Goal: Information Seeking & Learning: Learn about a topic

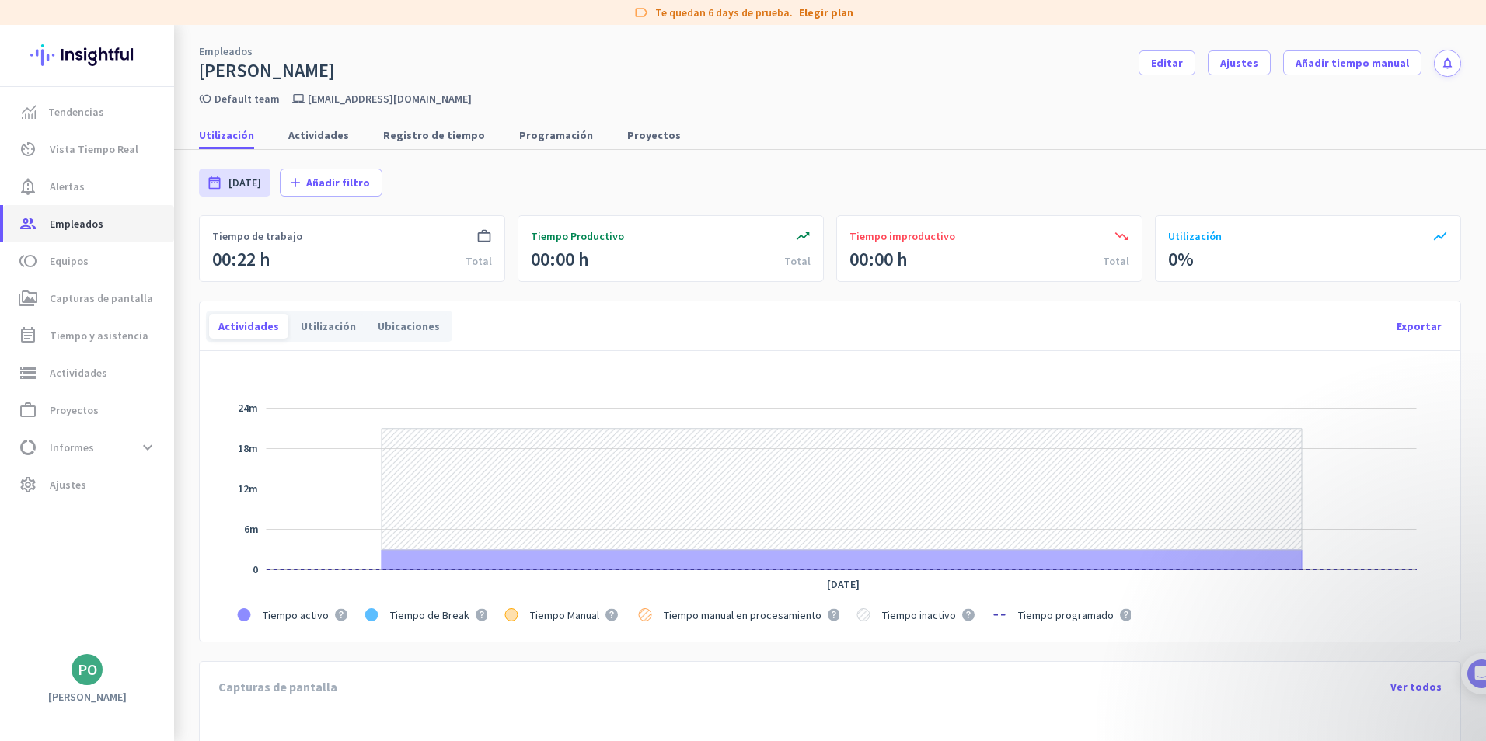
click at [78, 224] on span "Empleados" at bounding box center [77, 223] width 54 height 19
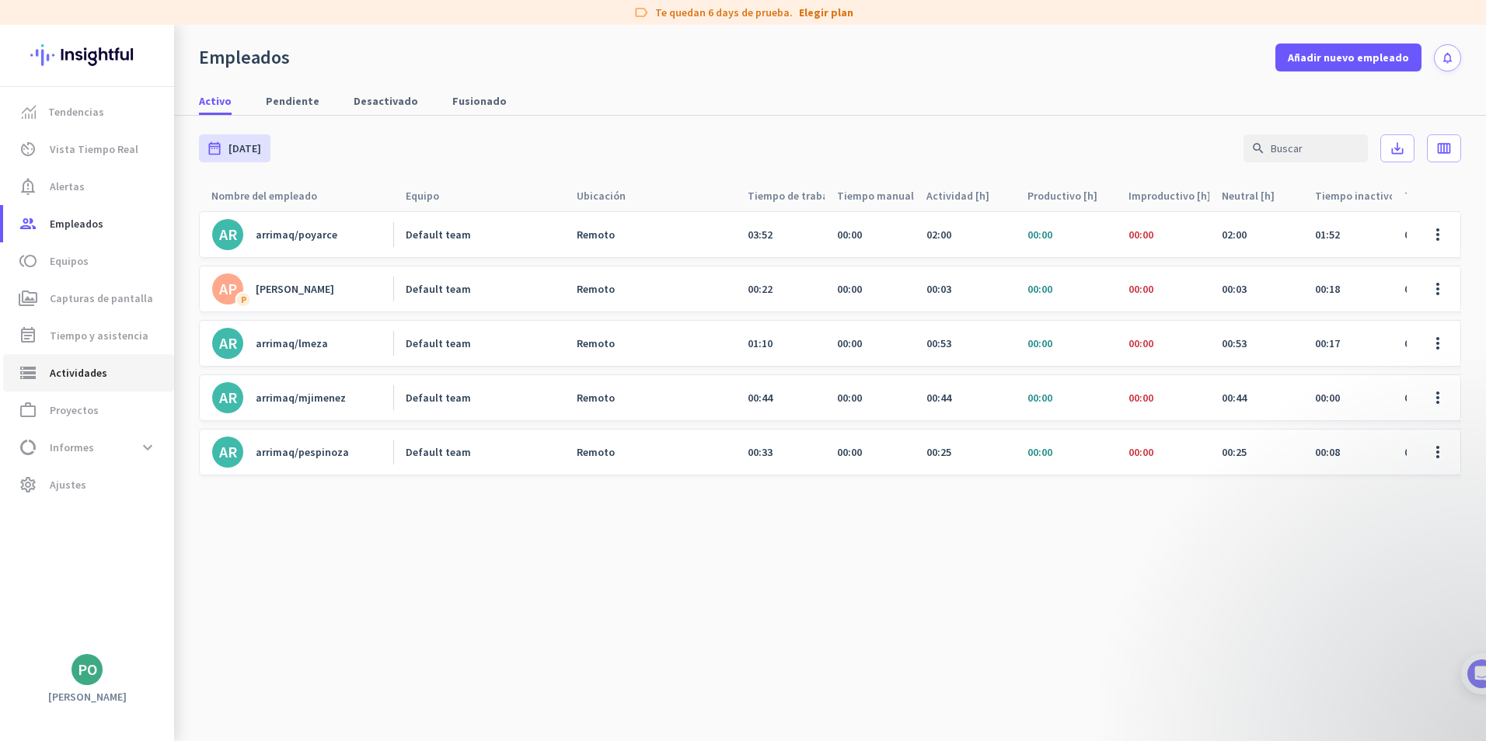
click at [86, 370] on span "Actividades" at bounding box center [79, 373] width 58 height 19
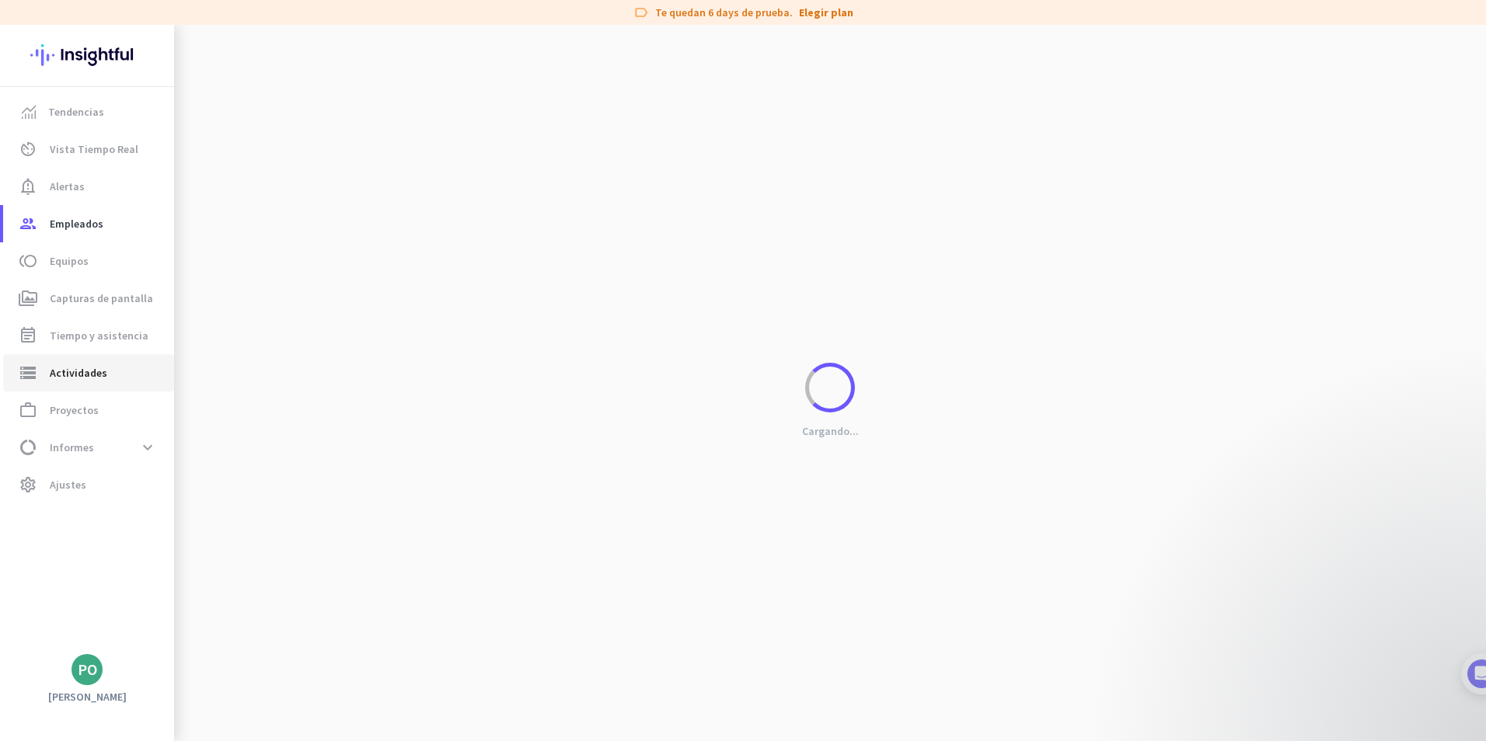
type input "[DATE]"
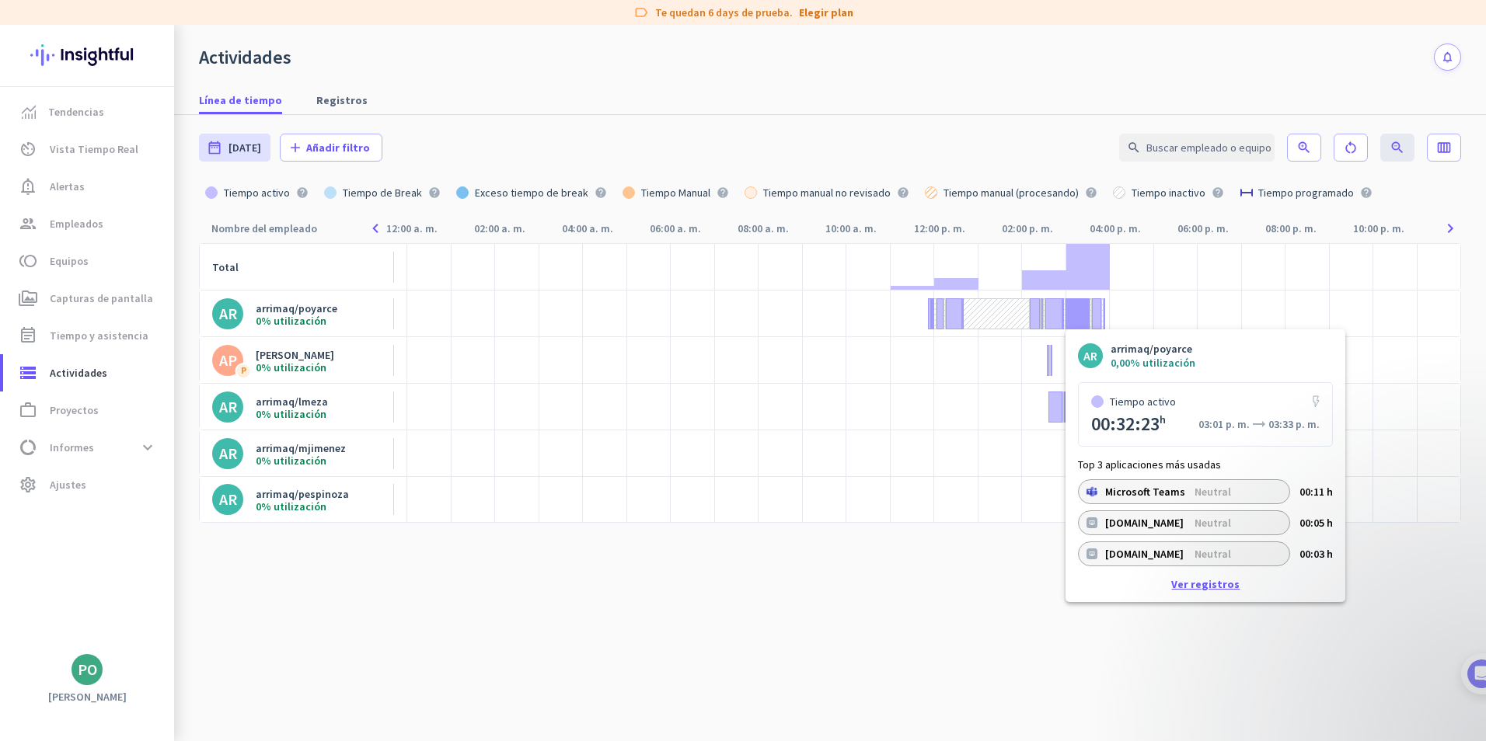
click at [1197, 584] on link "Ver registros" at bounding box center [1205, 584] width 68 height 11
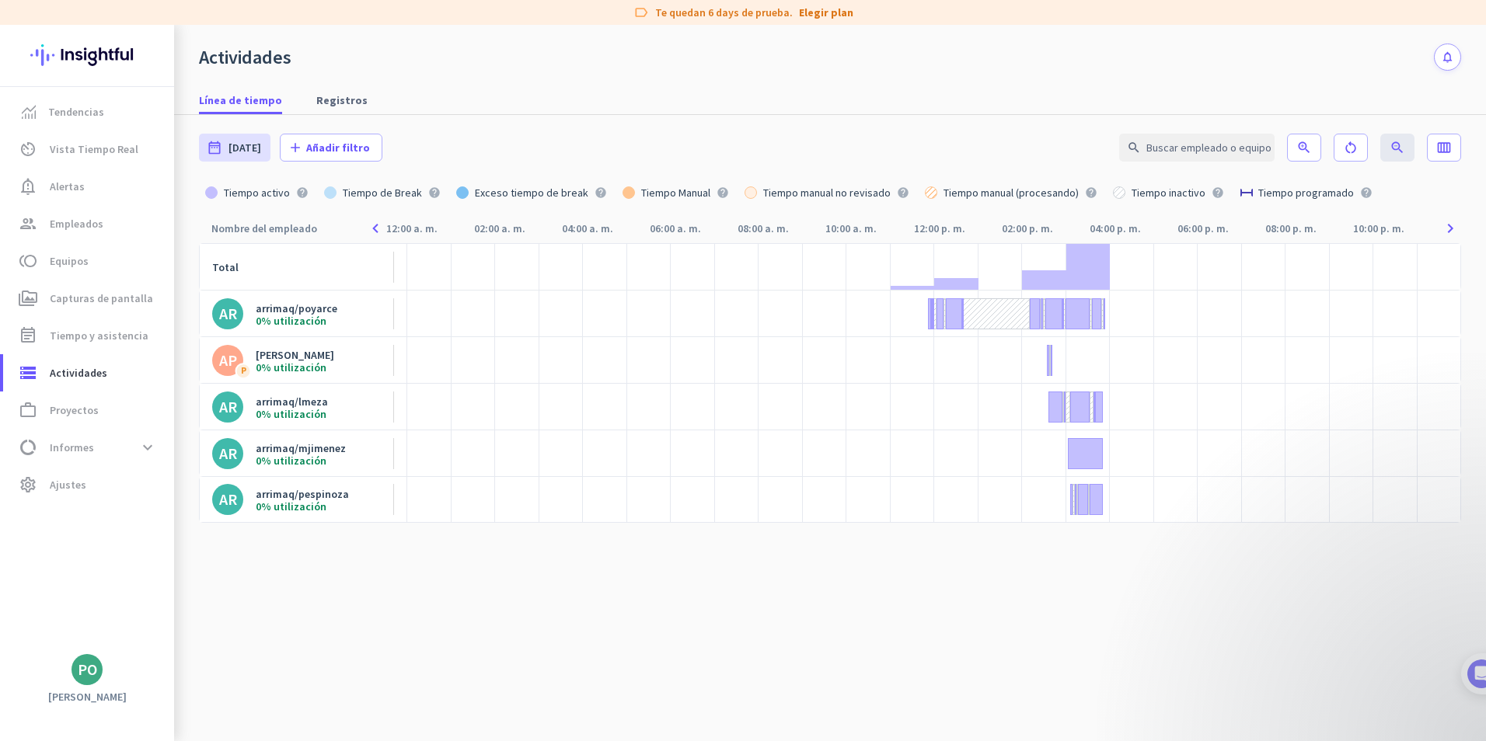
type input "[DATE] - [DATE]"
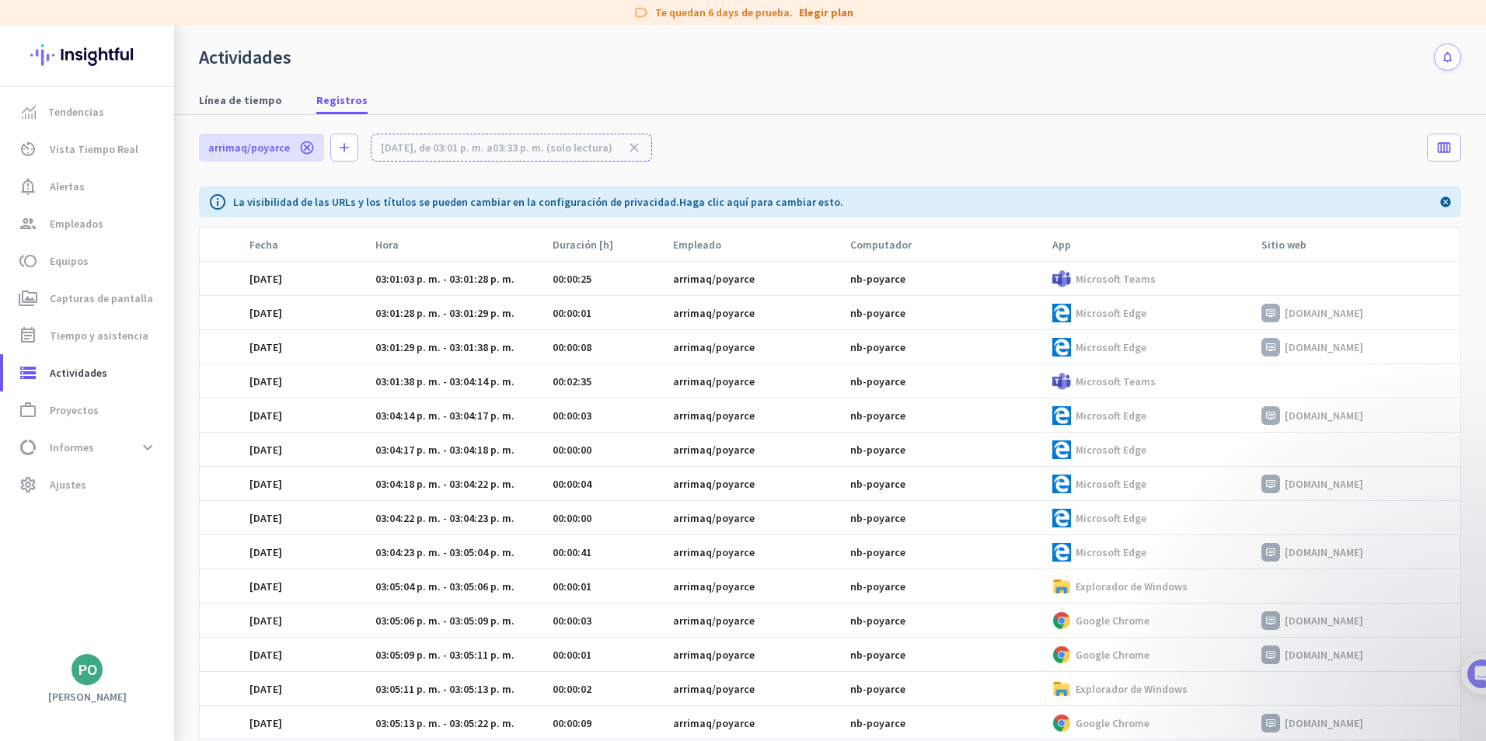
click at [1293, 378] on td at bounding box center [1356, 381] width 209 height 34
click at [291, 379] on div "[DATE]" at bounding box center [307, 382] width 117 height 14
drag, startPoint x: 848, startPoint y: 281, endPoint x: 917, endPoint y: 281, distance: 69.2
click at [917, 281] on div "nb-poyarce" at bounding box center [946, 279] width 193 height 14
click at [914, 281] on div "nb-poyarce" at bounding box center [946, 279] width 193 height 14
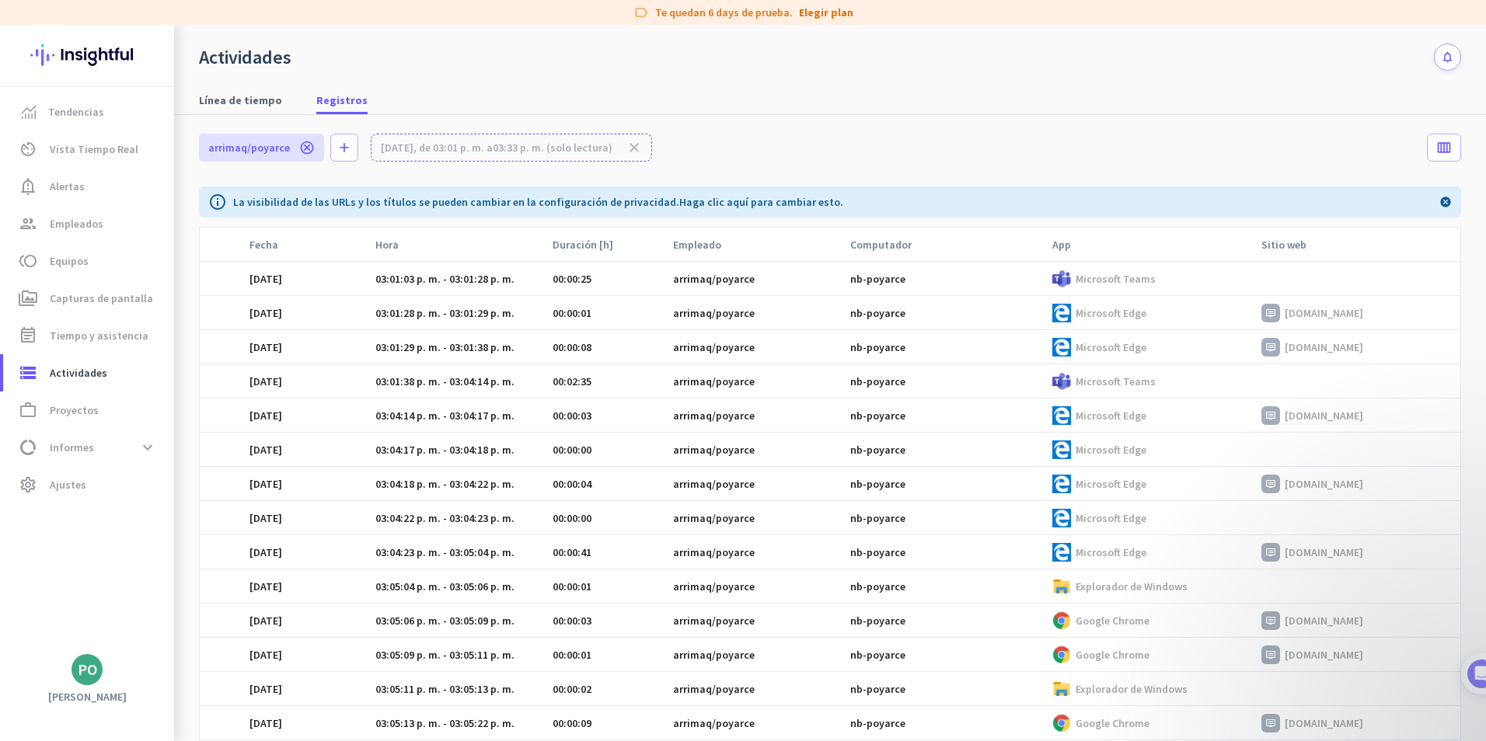
drag, startPoint x: 899, startPoint y: 280, endPoint x: 790, endPoint y: 277, distance: 108.8
click at [790, 277] on tr "[DATE] 03:01:03 p. m. - 03:01:28 p. m. 00:00:25 arrimaq/poyarce nb-poyarce Micr…" at bounding box center [830, 279] width 1261 height 34
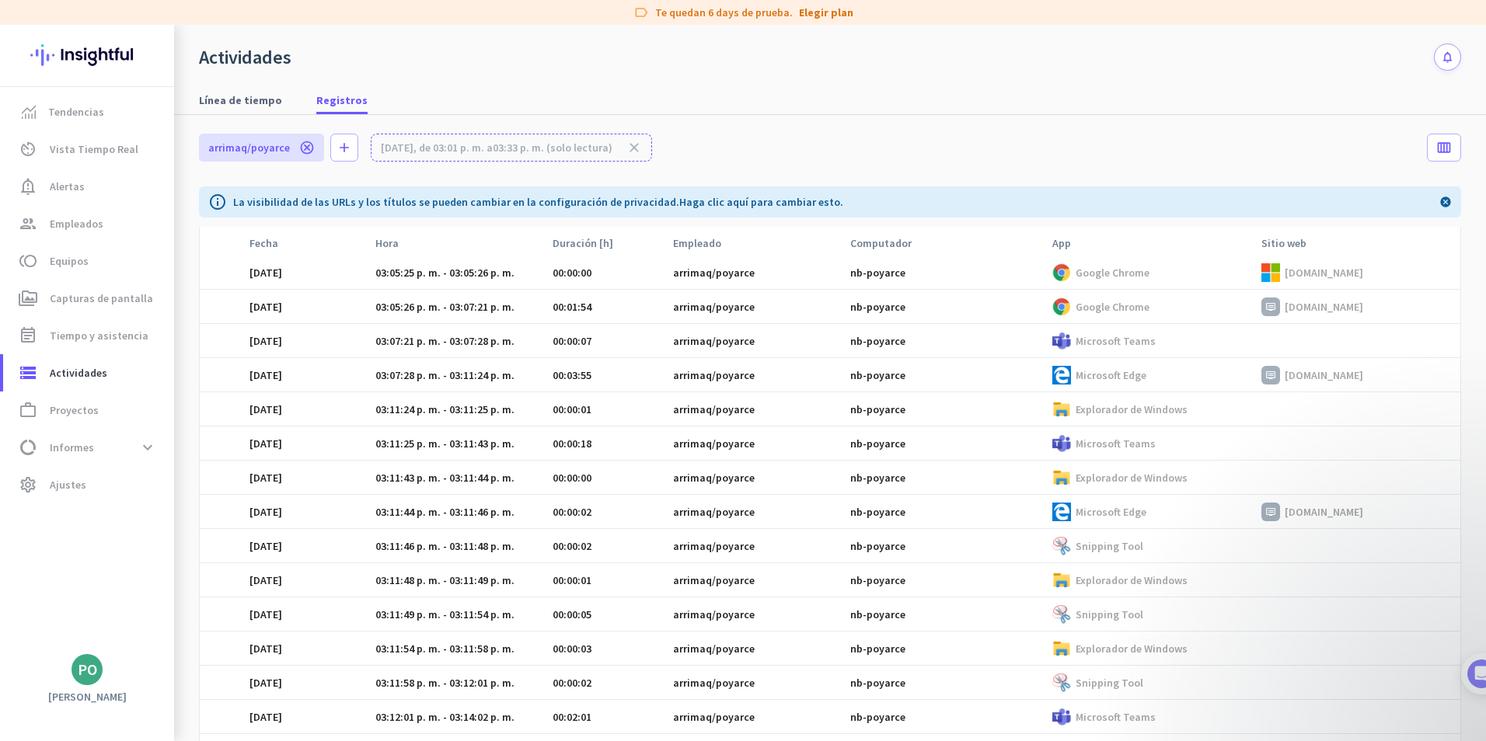
scroll to position [544, 0]
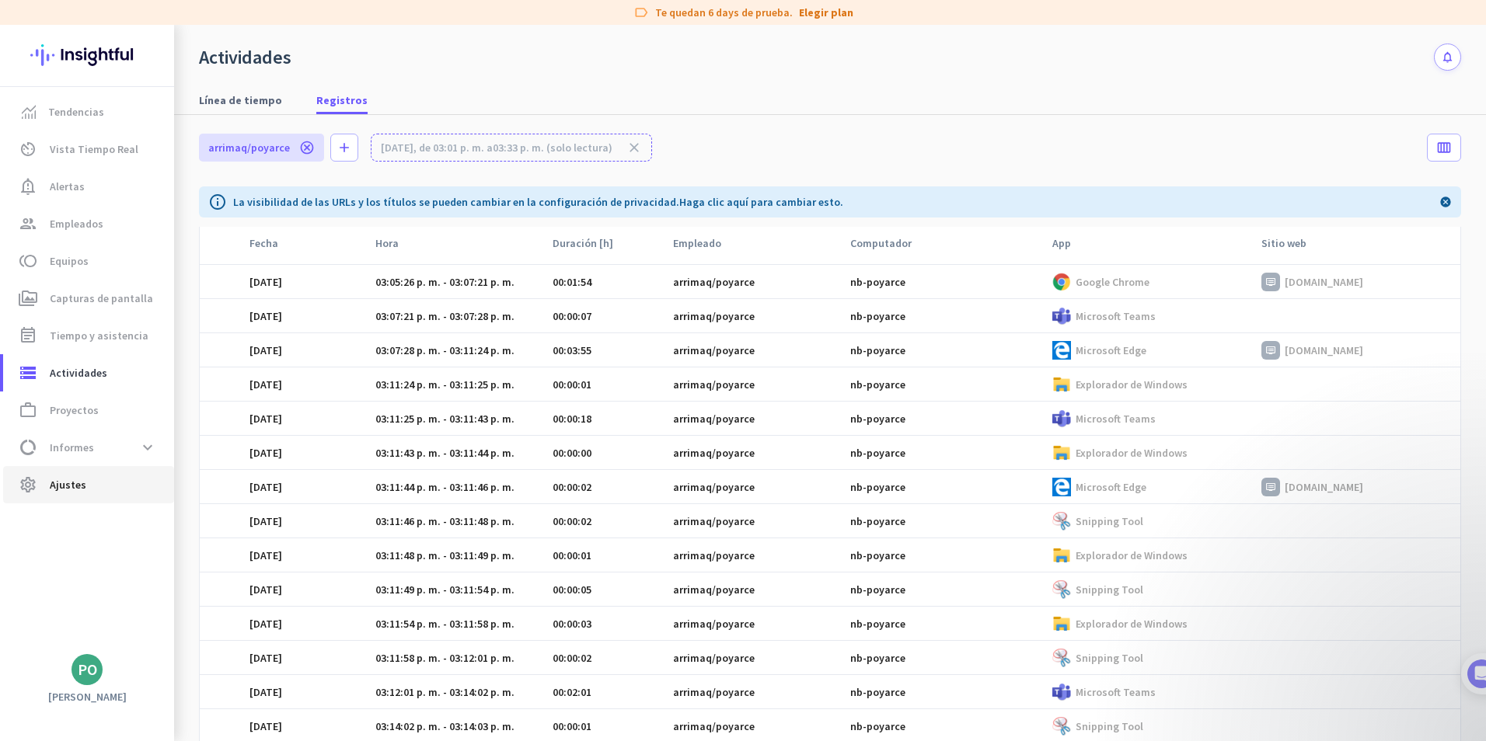
click at [80, 483] on span "Ajustes" at bounding box center [68, 485] width 37 height 19
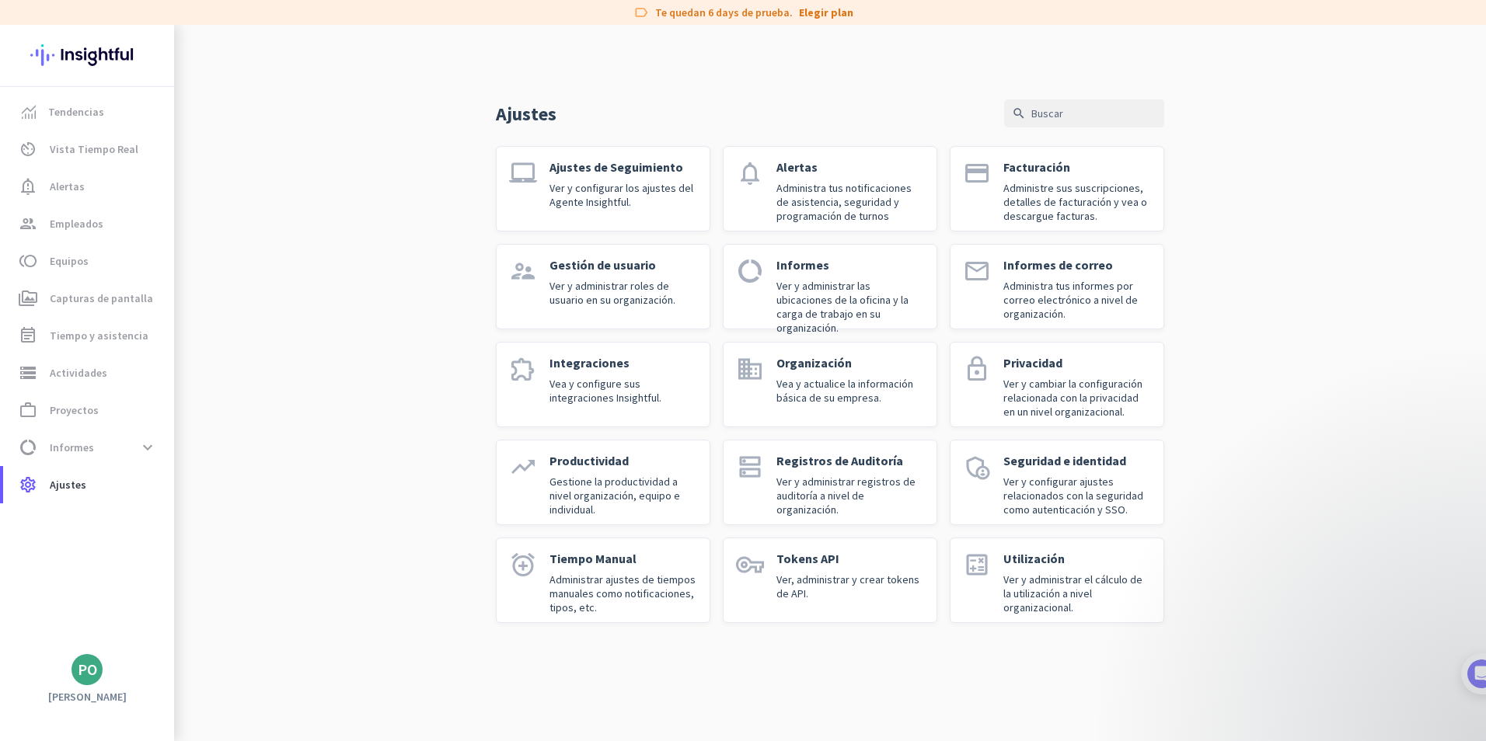
click at [606, 476] on p "Gestione la productividad a nivel organización, equipo e individual." at bounding box center [623, 496] width 148 height 42
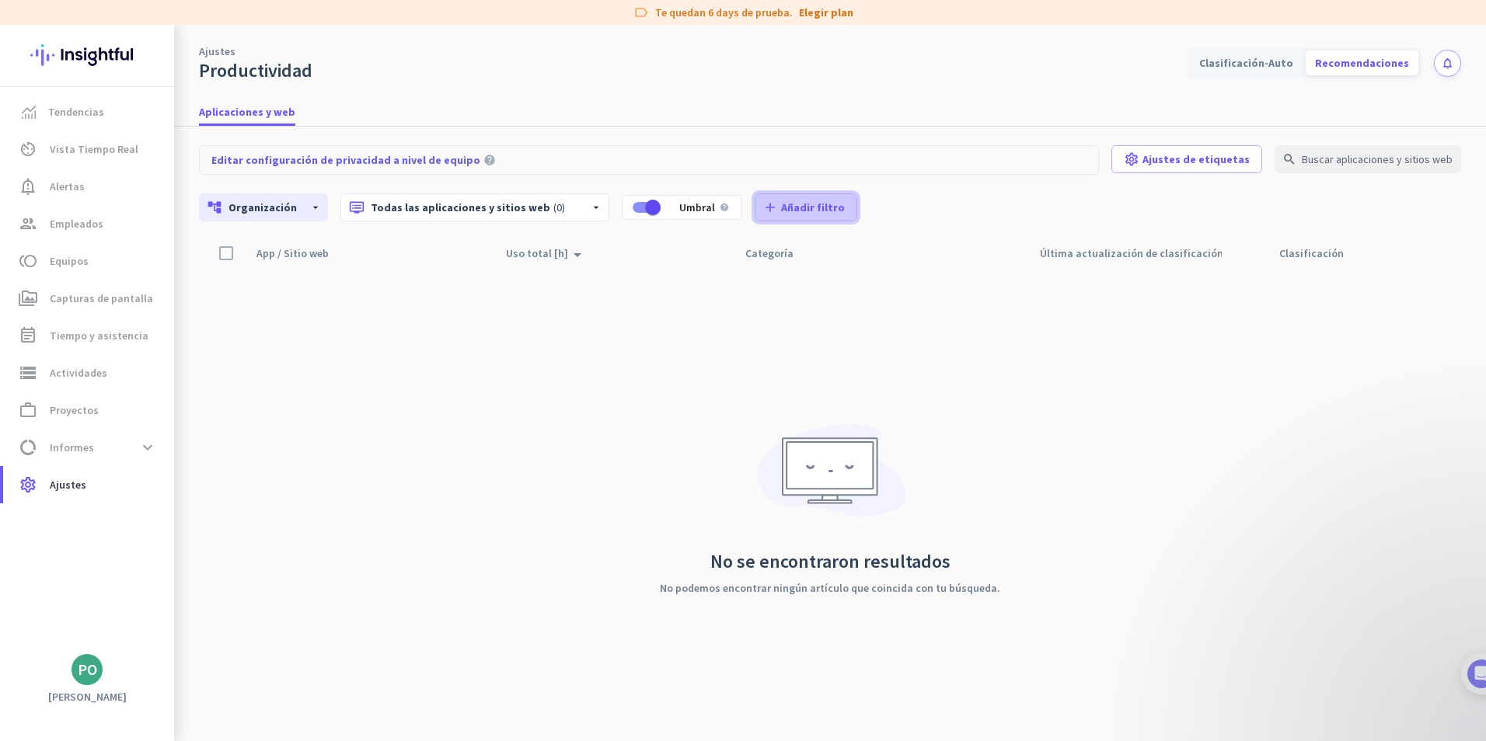
click at [781, 206] on span "Añadir filtro" at bounding box center [813, 208] width 64 height 16
click at [465, 206] on div at bounding box center [743, 370] width 1486 height 741
click at [465, 206] on p "dvr Todas las aplicaciones y sitios web (0)" at bounding box center [463, 208] width 228 height 16
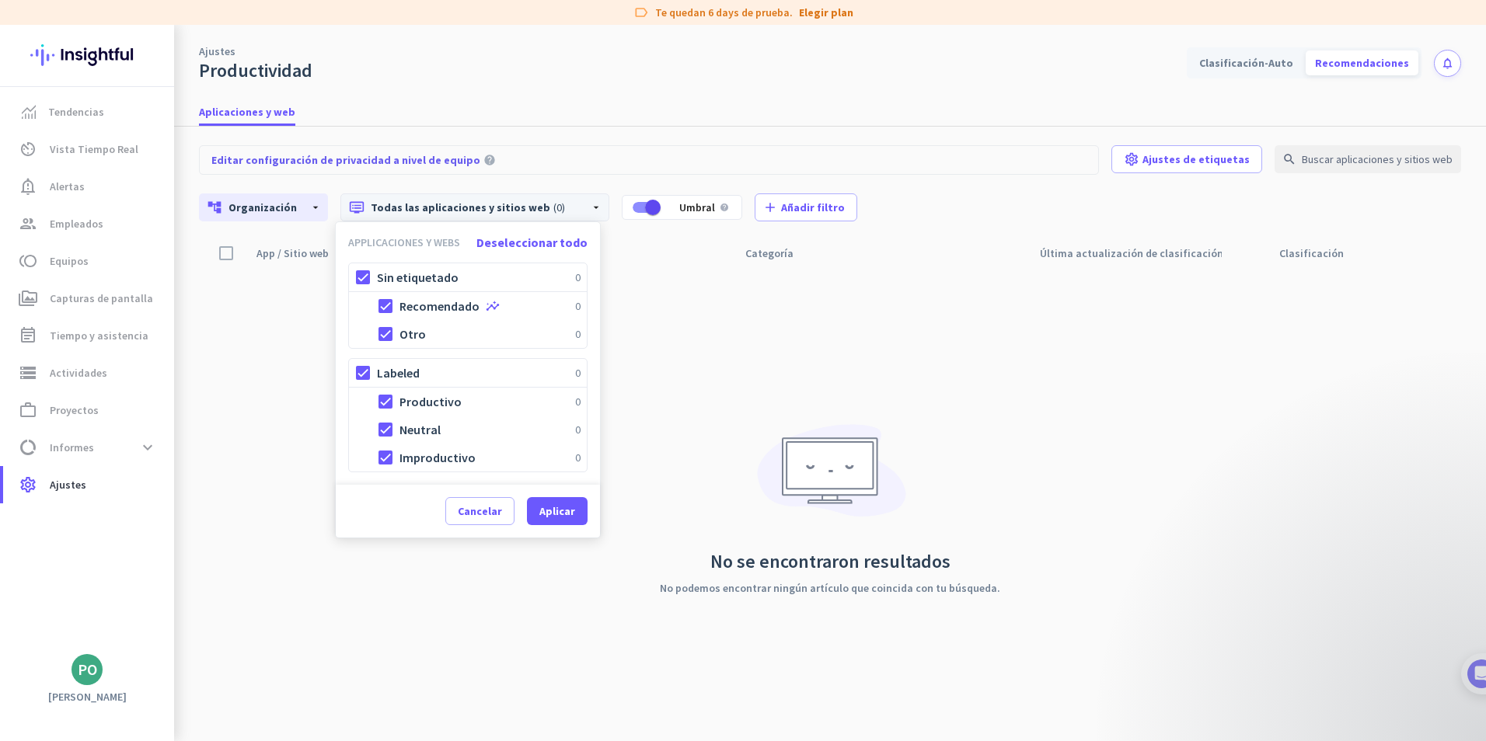
click at [713, 385] on div at bounding box center [743, 370] width 1486 height 741
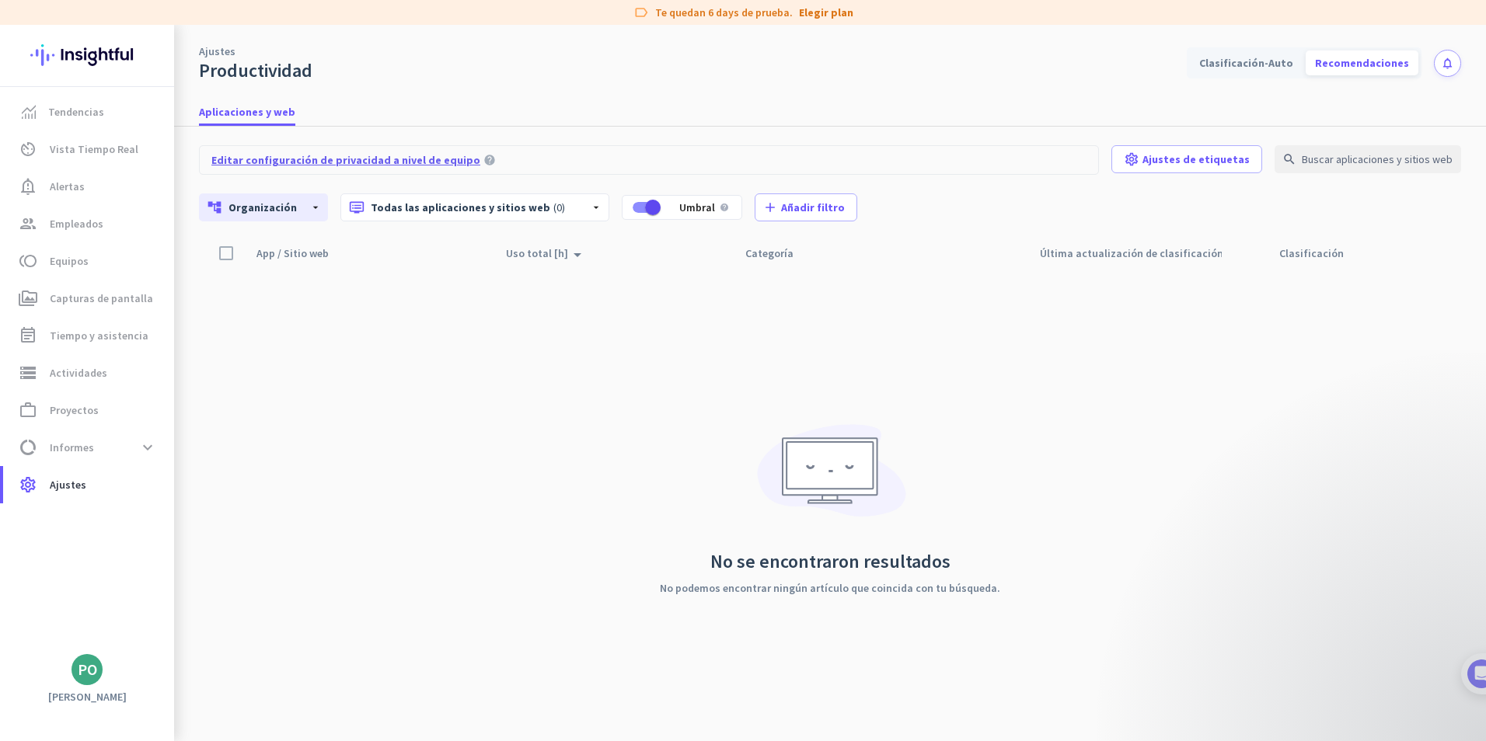
click at [408, 161] on span "Editar configuración de privacidad a nivel de equipo" at bounding box center [345, 160] width 269 height 16
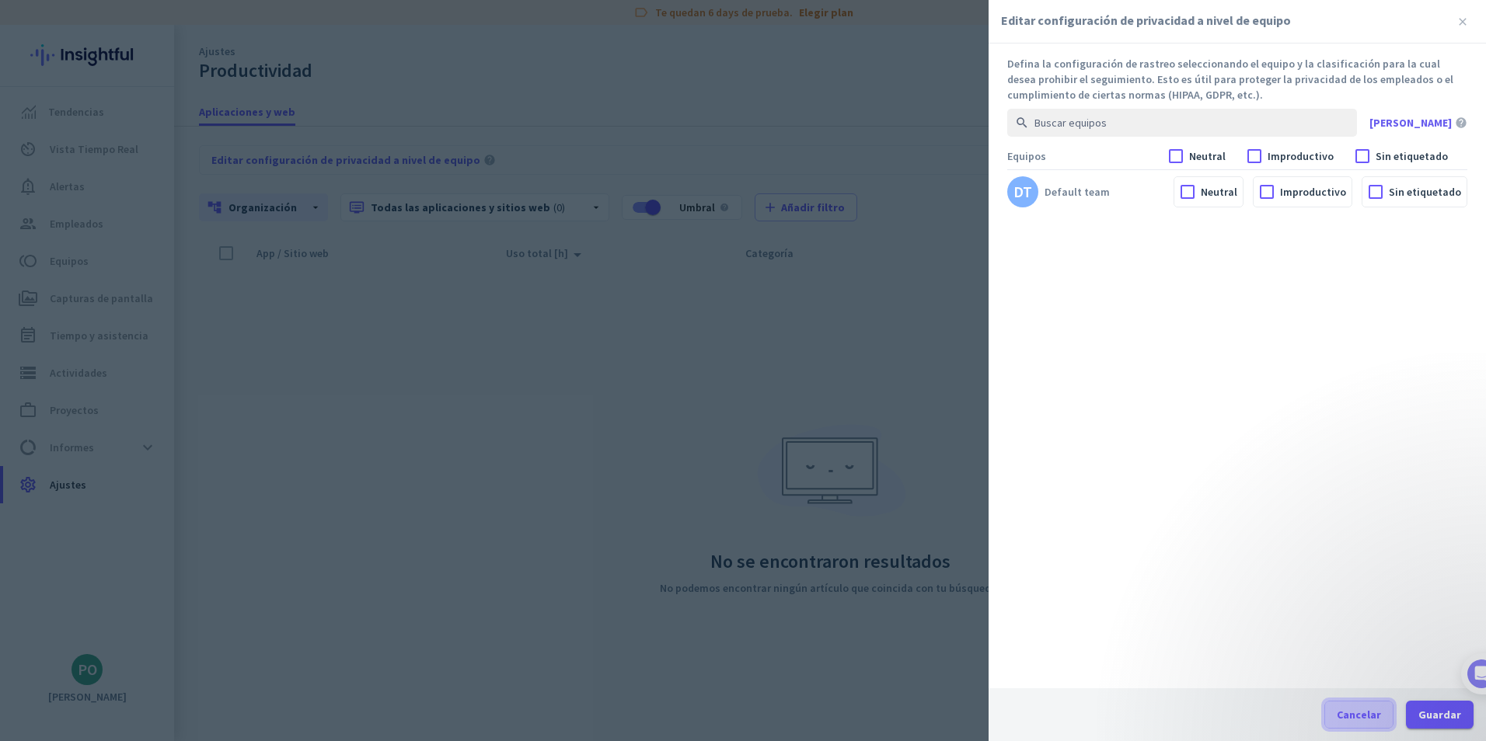
click at [1366, 717] on span "Cancelar" at bounding box center [1359, 715] width 44 height 16
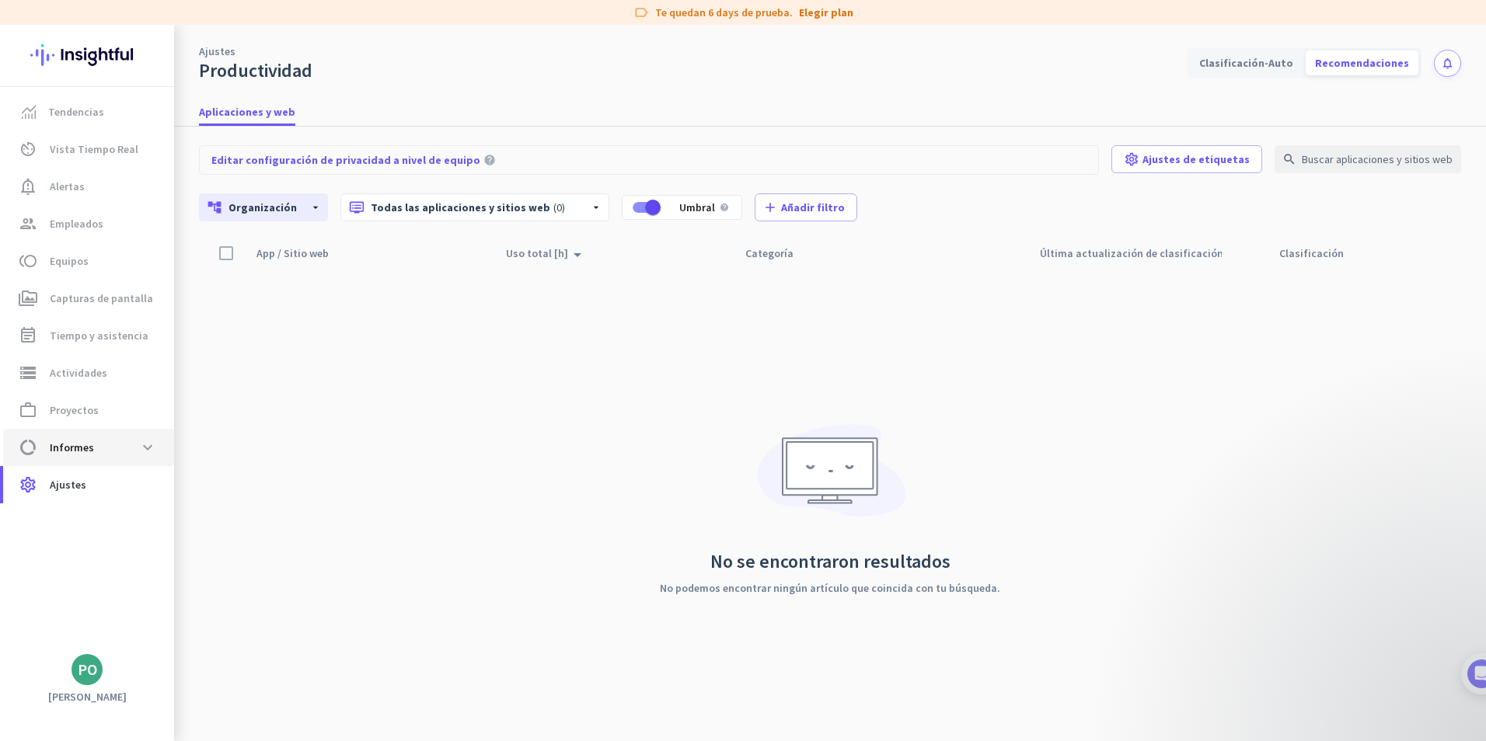
click at [71, 446] on span "Informes" at bounding box center [72, 447] width 44 height 19
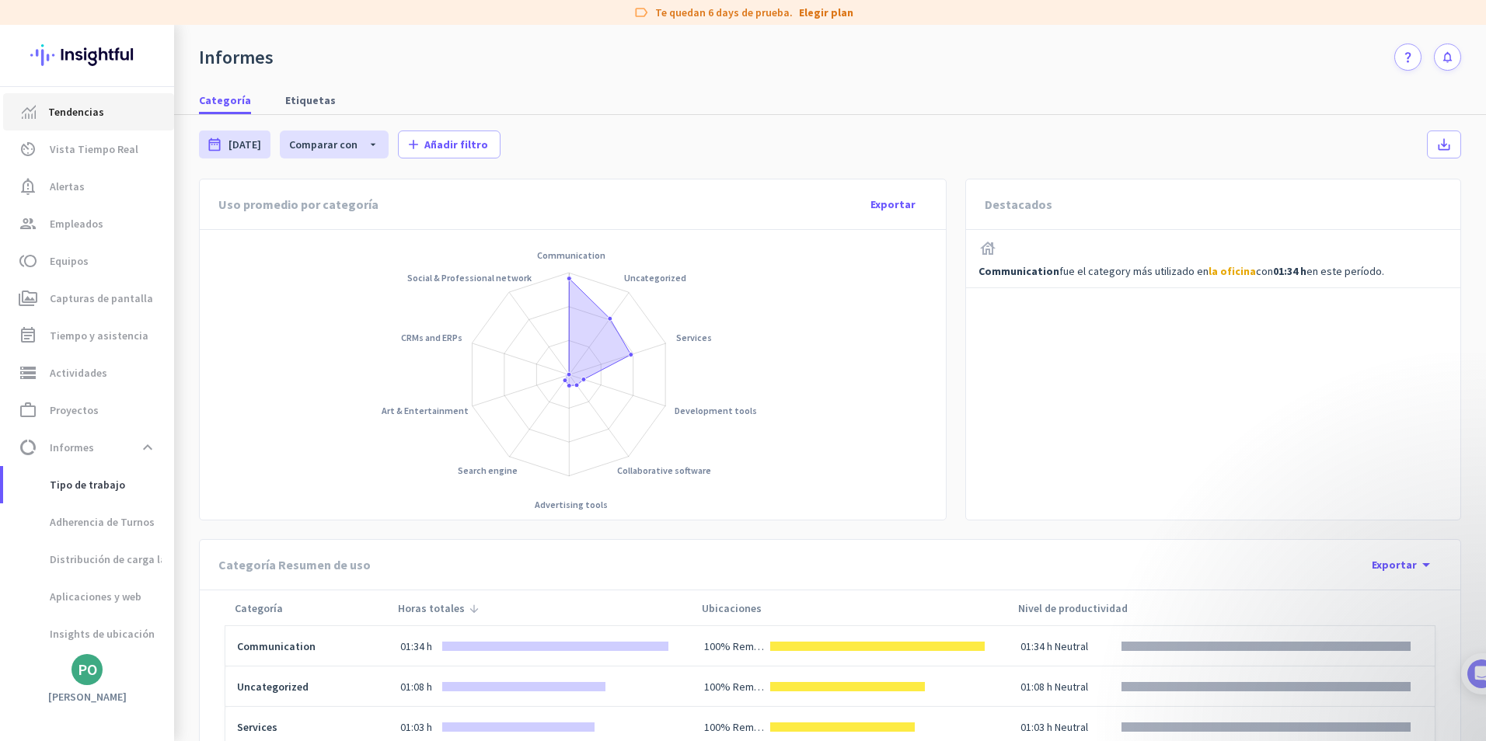
click at [81, 113] on span "Tendencias" at bounding box center [76, 112] width 56 height 19
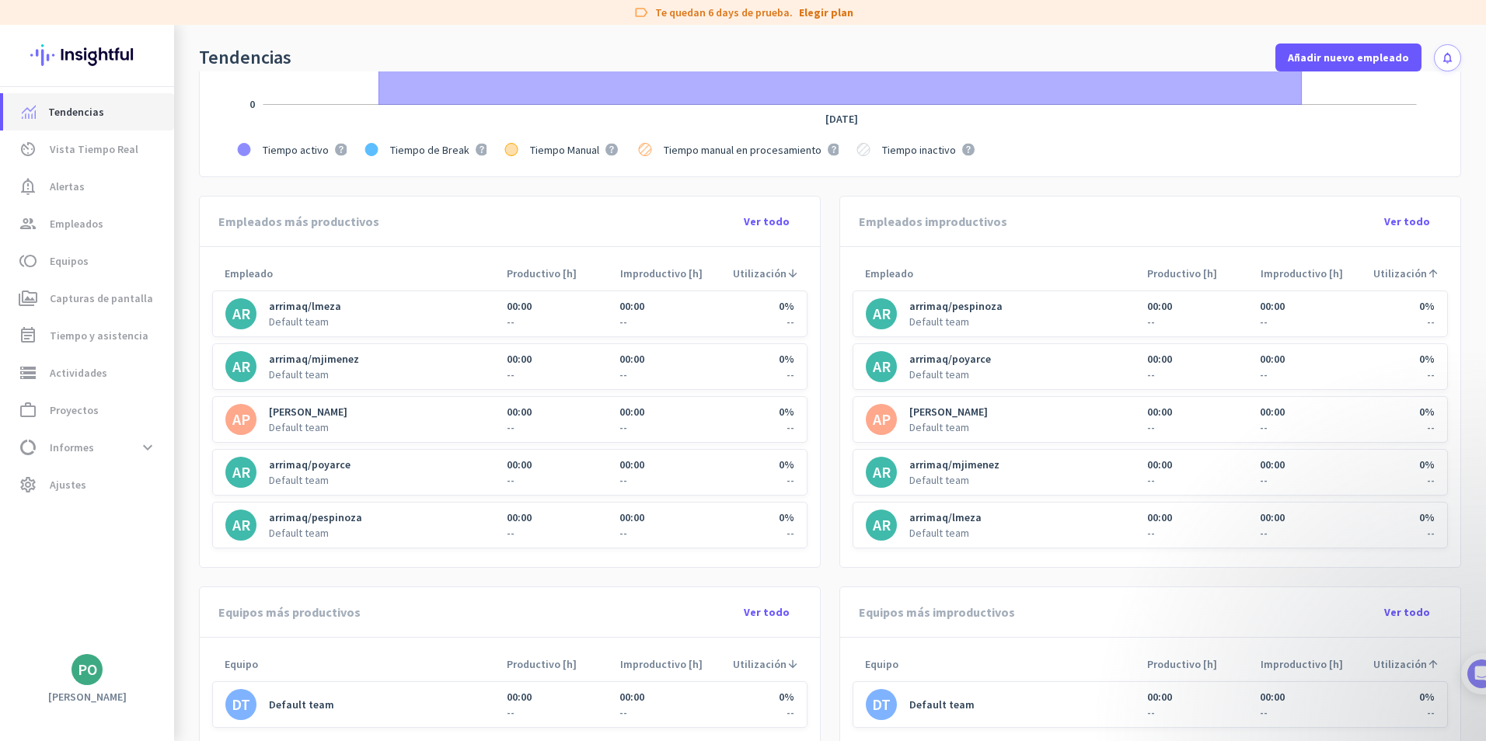
scroll to position [466, 0]
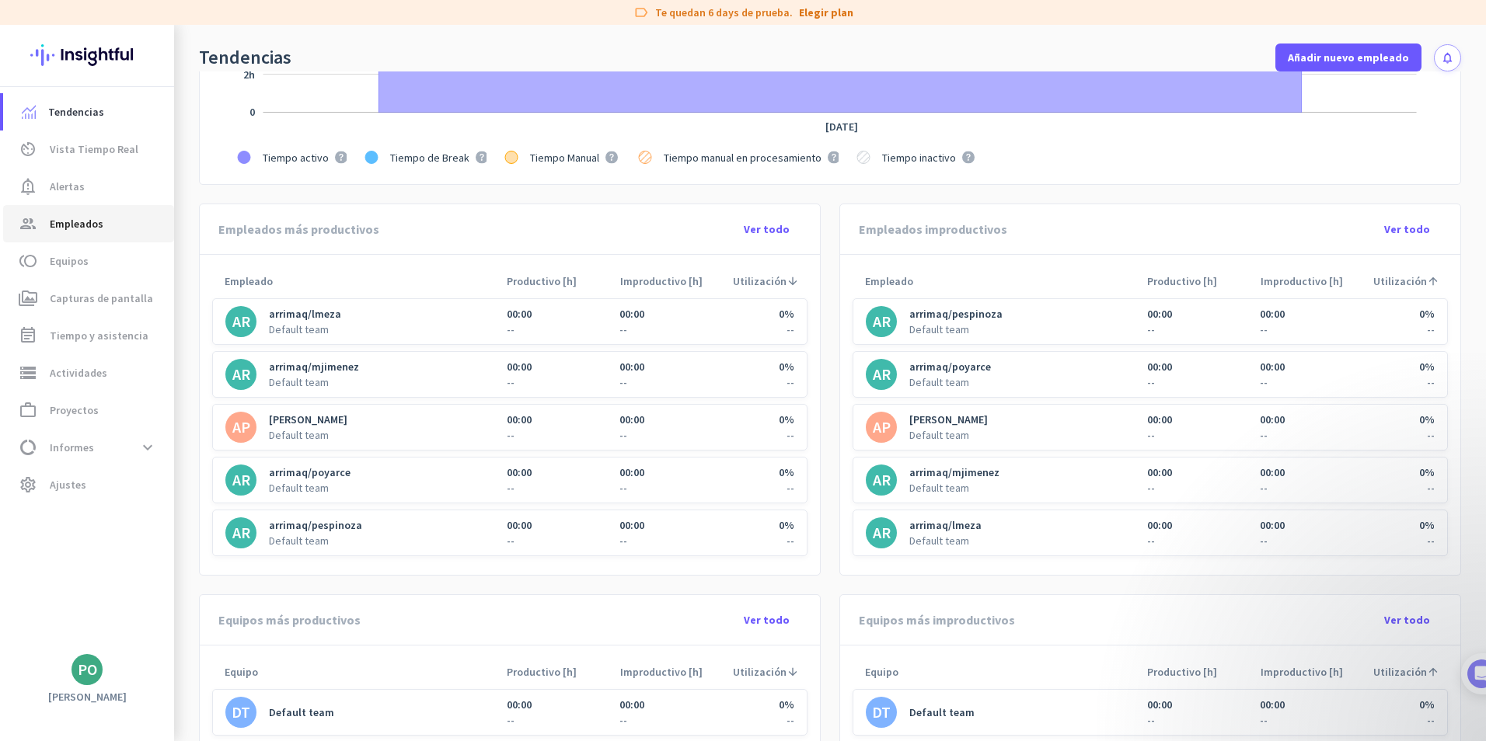
click at [66, 221] on span "Empleados" at bounding box center [77, 223] width 54 height 19
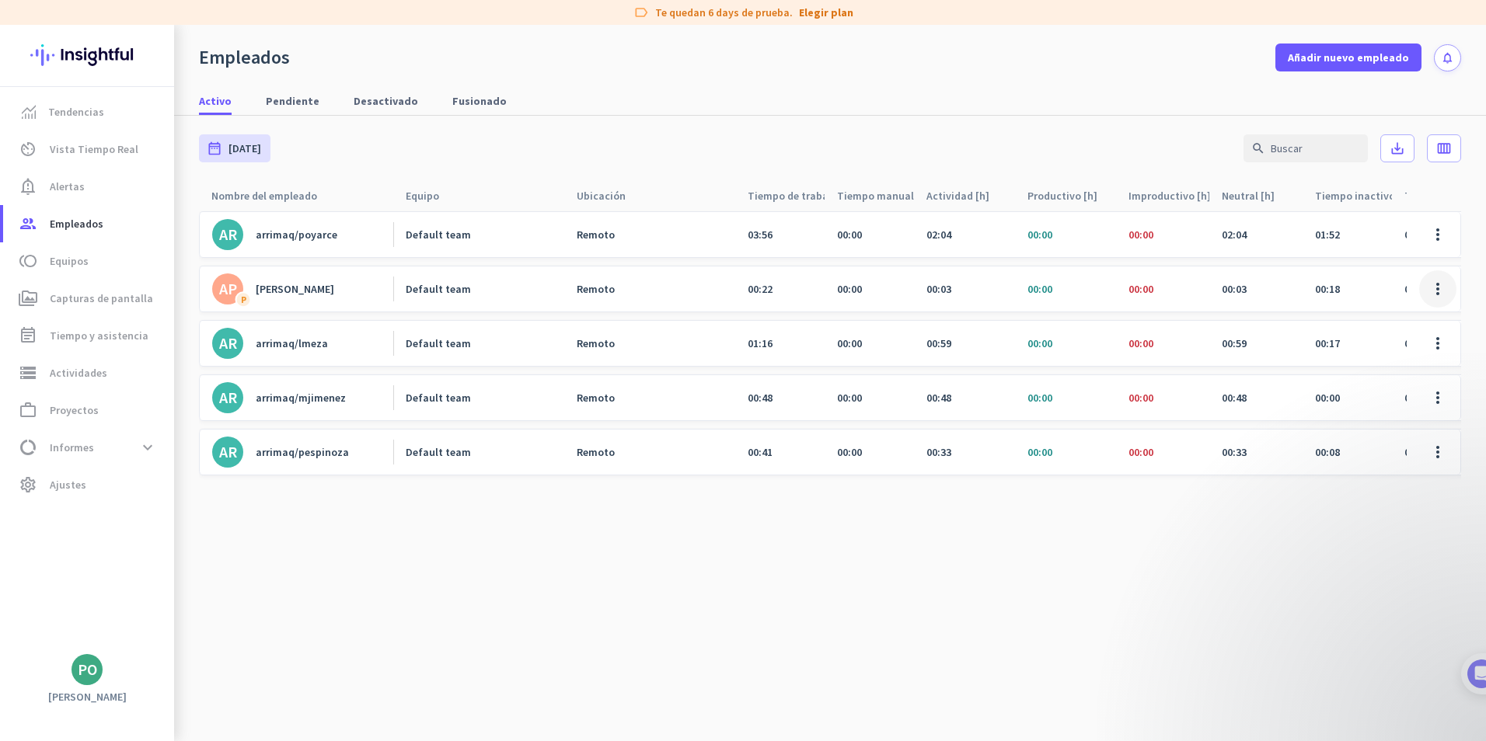
click at [1442, 289] on span at bounding box center [1437, 288] width 37 height 37
click at [291, 228] on div at bounding box center [743, 370] width 1486 height 741
click at [291, 235] on div "arrimaq/poyarce" at bounding box center [297, 235] width 82 height 14
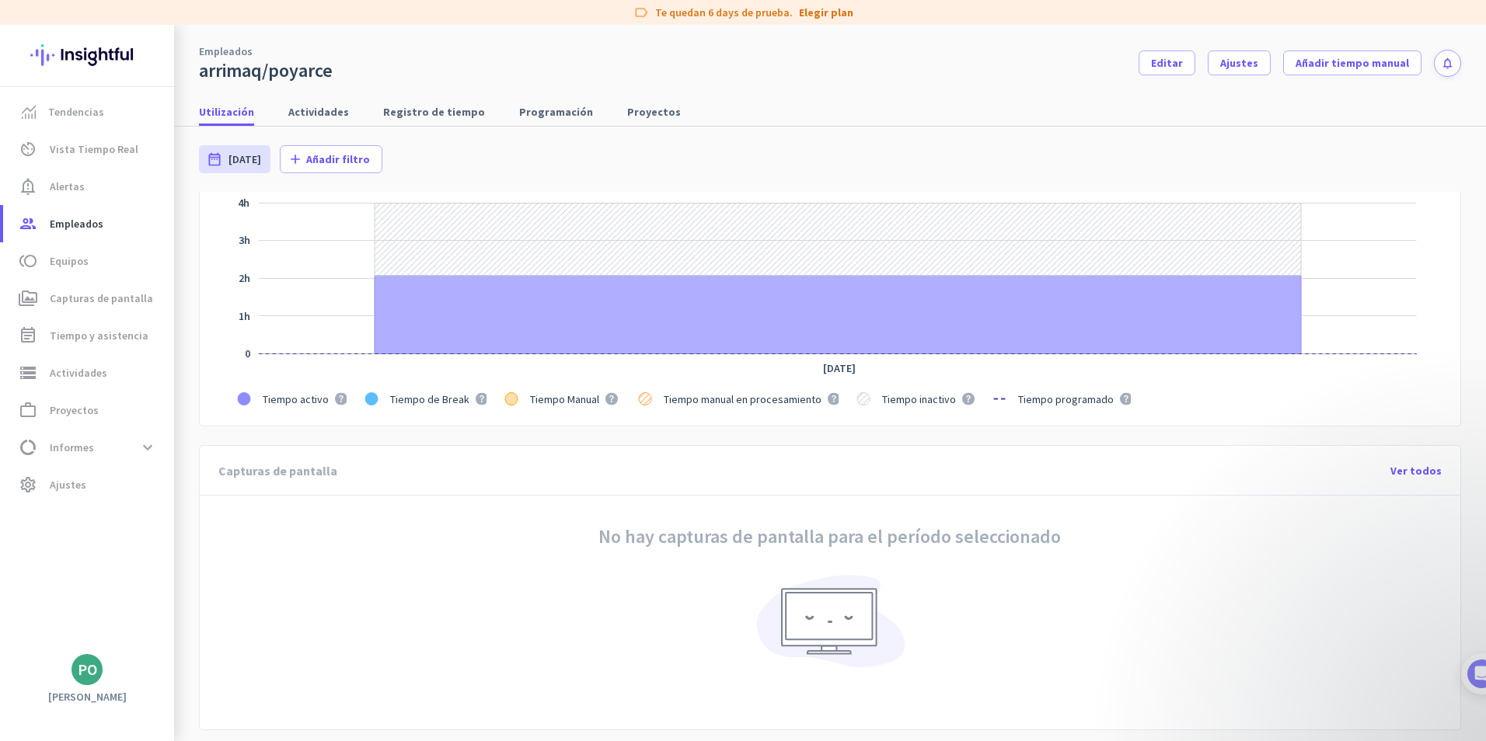
scroll to position [233, 0]
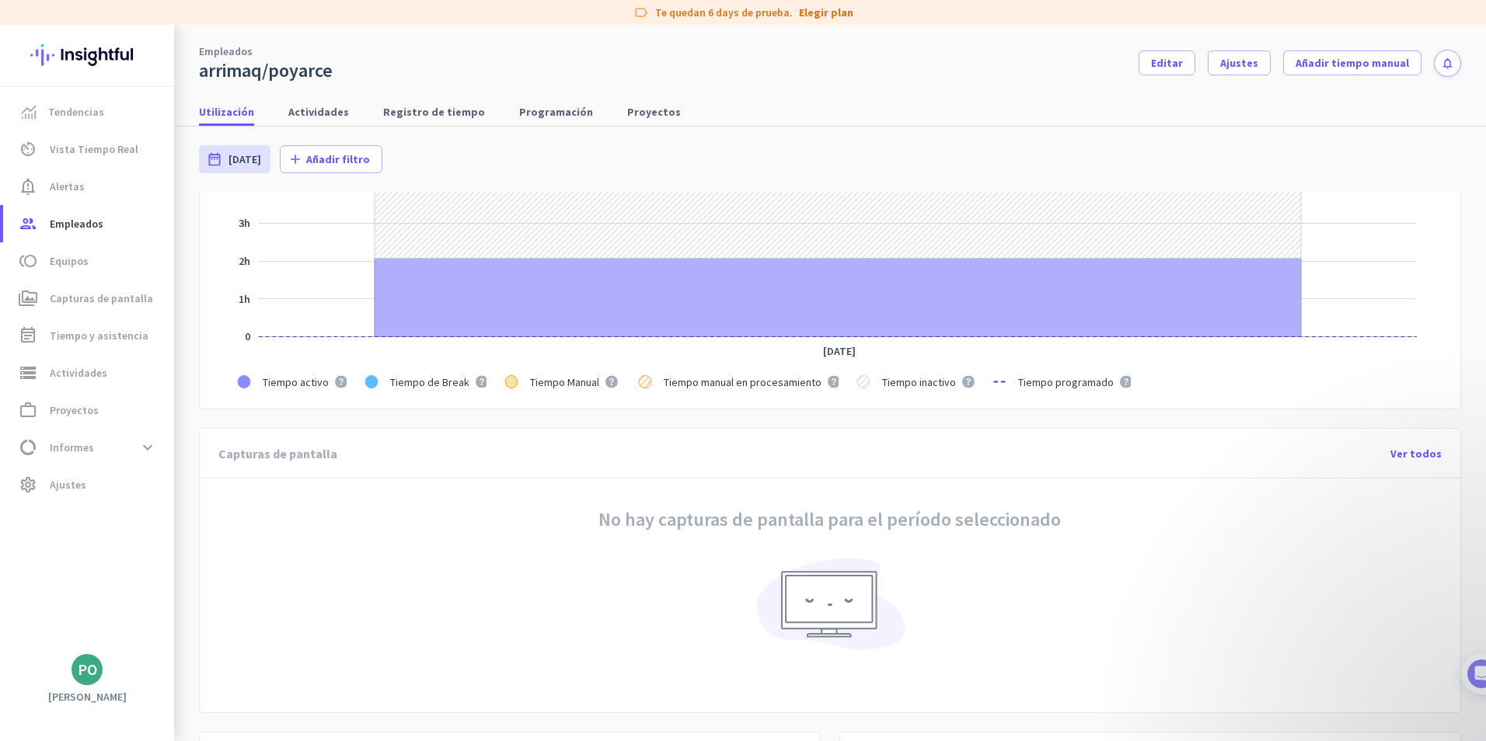
drag, startPoint x: 438, startPoint y: 611, endPoint x: 455, endPoint y: 603, distance: 18.1
click at [444, 607] on div "No hay capturas de pantalla para el período seleccionado" at bounding box center [829, 590] width 1197 height 205
click at [78, 217] on span "Empleados" at bounding box center [77, 223] width 54 height 19
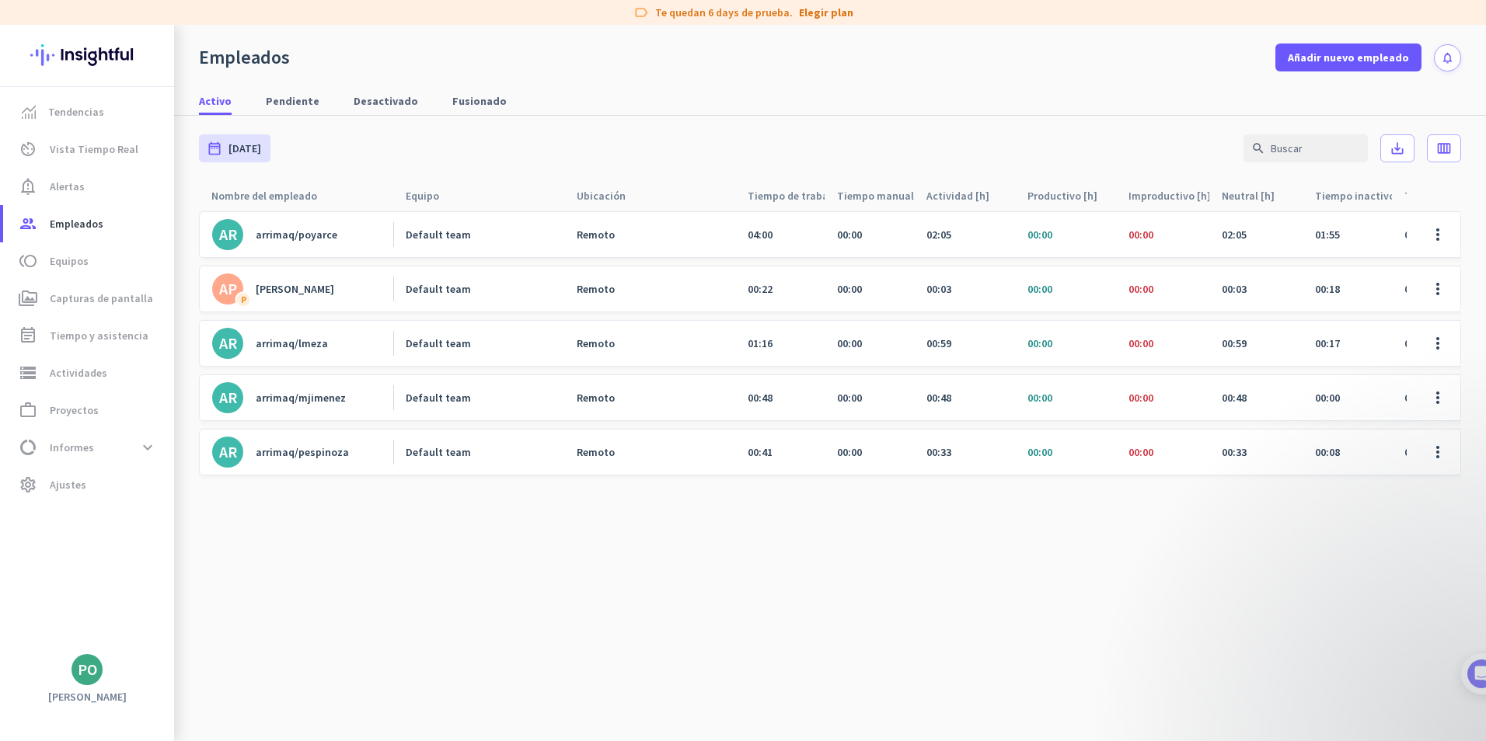
click at [293, 230] on div "arrimaq/poyarce" at bounding box center [297, 235] width 82 height 14
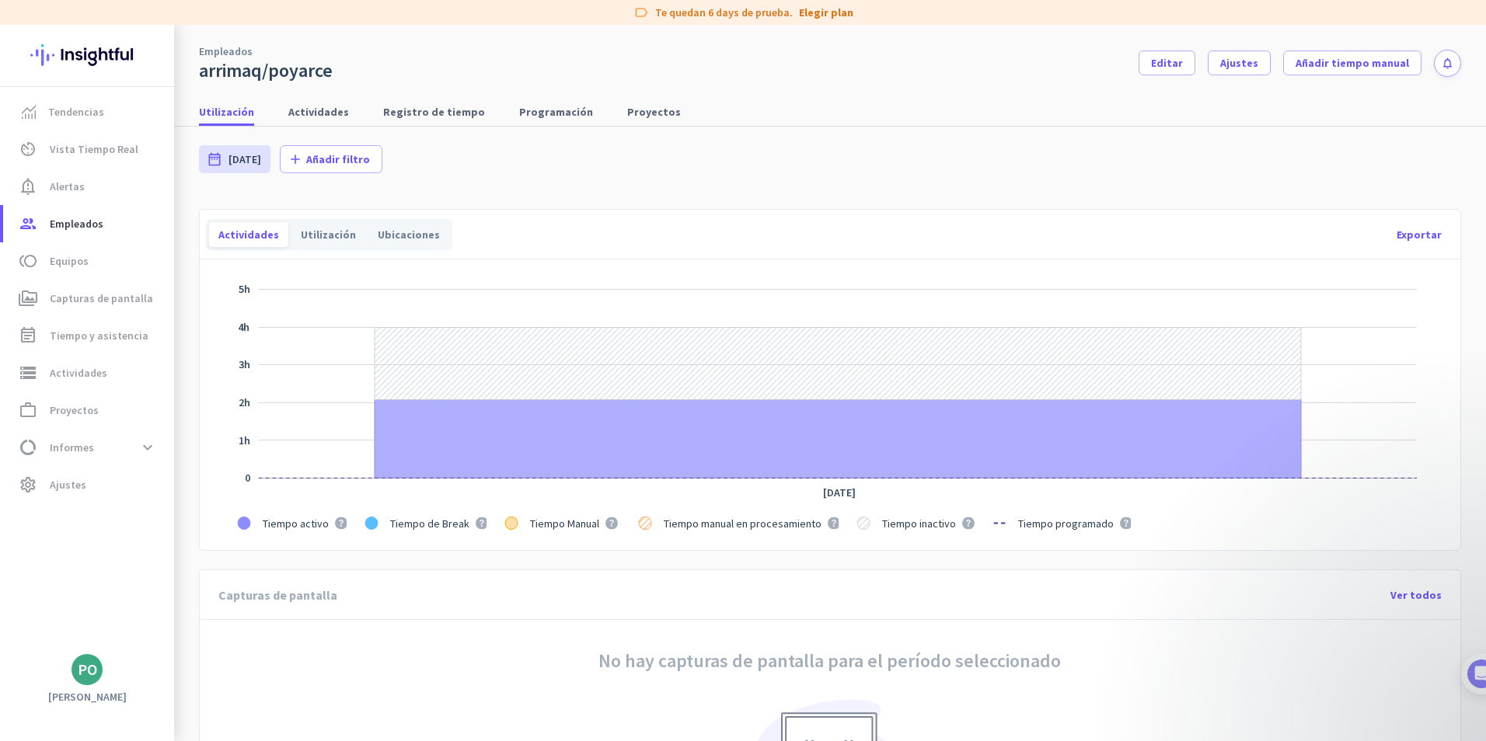
scroll to position [78, 0]
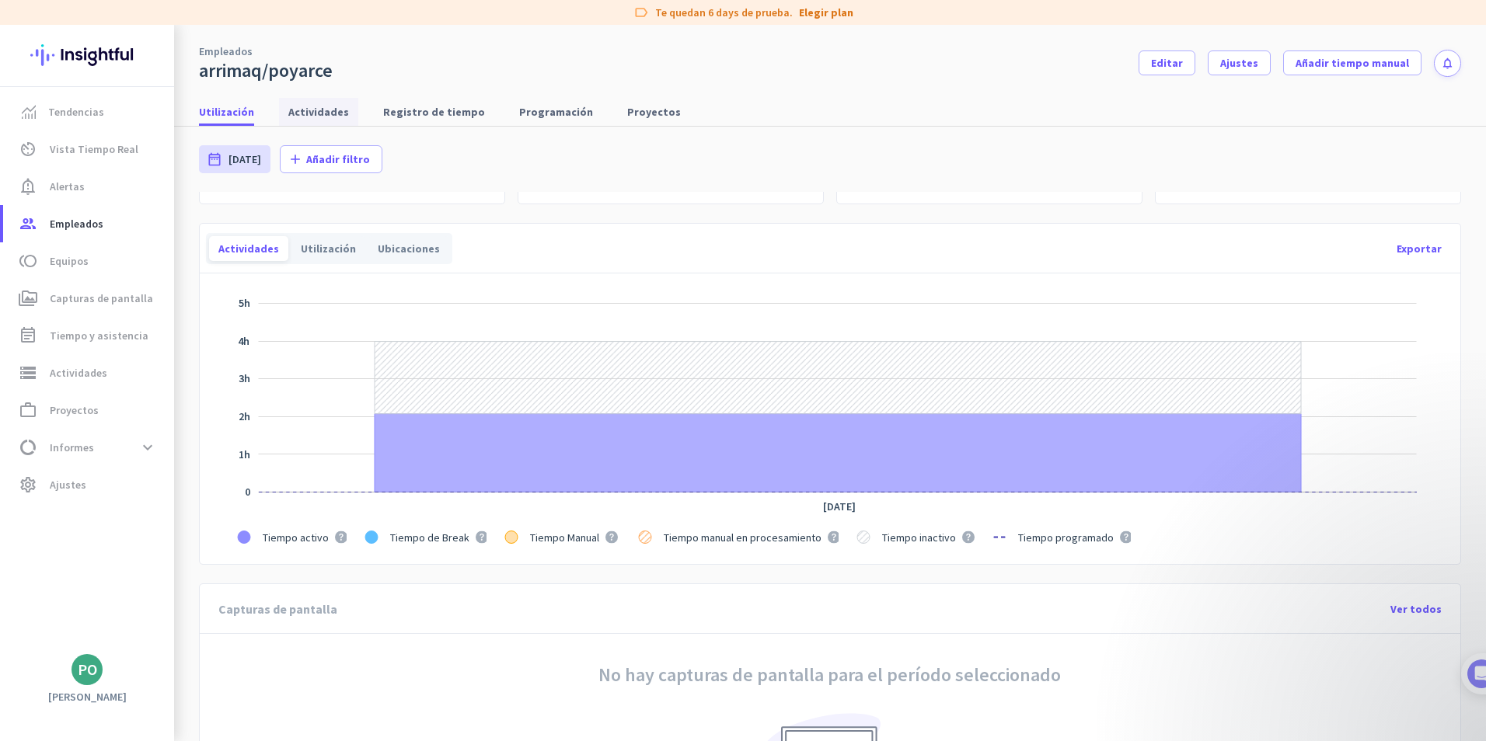
click at [312, 103] on span "Actividades" at bounding box center [318, 112] width 61 height 28
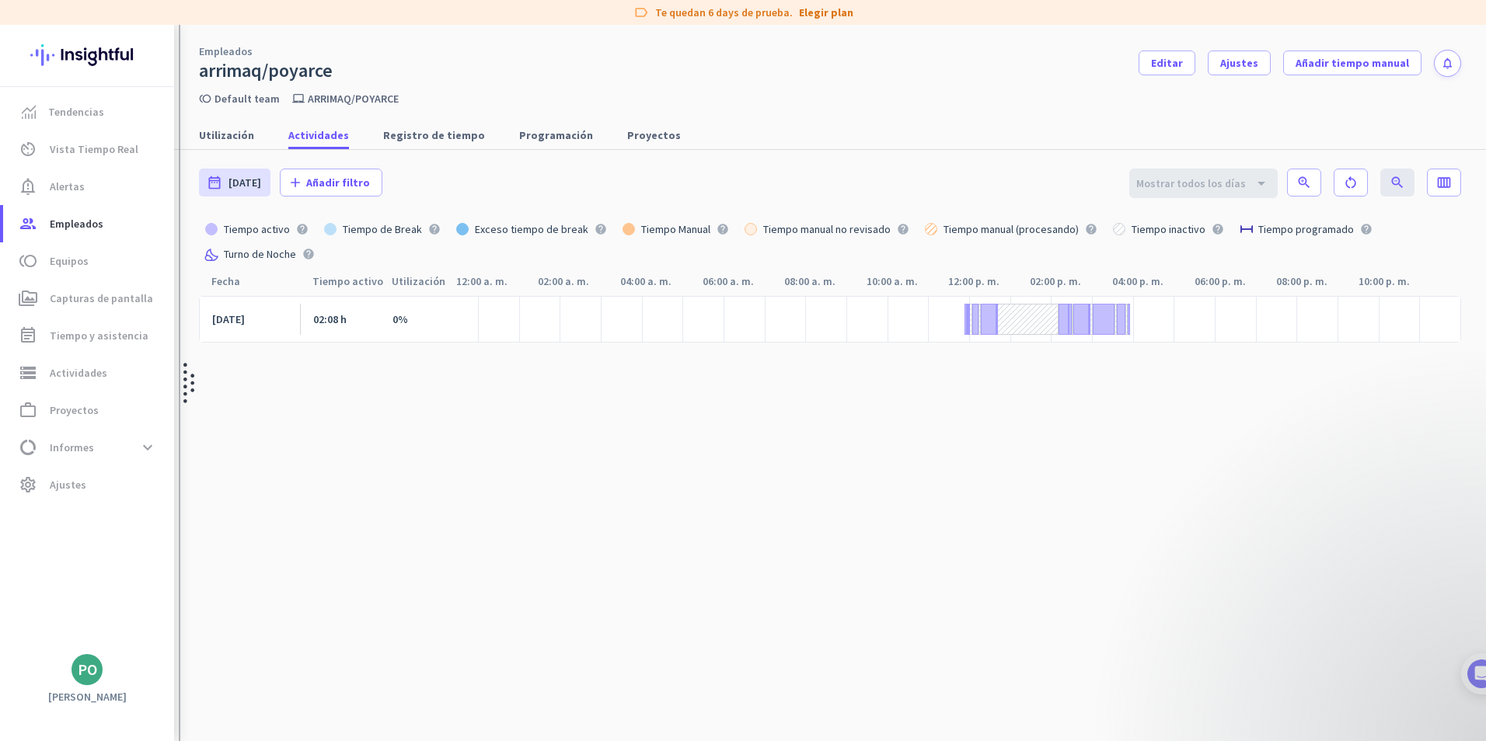
drag, startPoint x: 418, startPoint y: 487, endPoint x: 185, endPoint y: 486, distance: 233.1
click at [418, 487] on cdk-virtual-scroll-viewport "[DATE] 02:08 h 0%" at bounding box center [830, 535] width 1262 height 479
